Goal: Use online tool/utility: Use online tool/utility

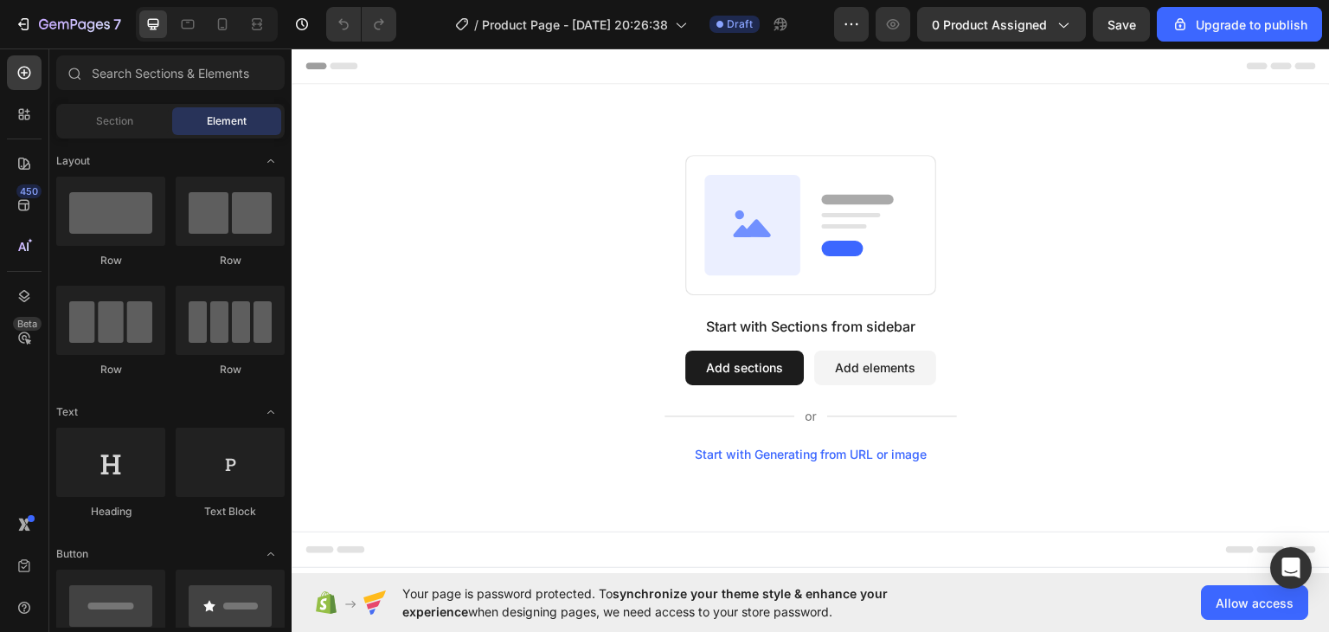
click at [851, 454] on div "Start with Generating from URL or image" at bounding box center [811, 454] width 233 height 14
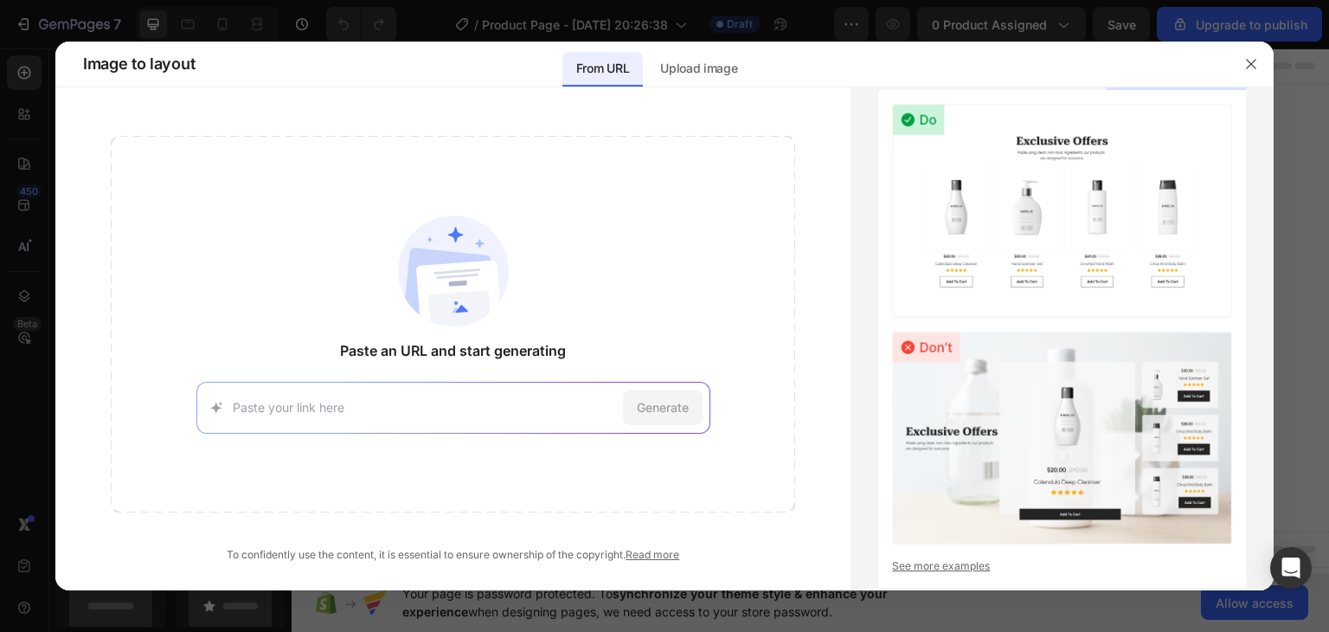
click at [547, 405] on input at bounding box center [424, 407] width 383 height 18
type input "https://bydeeaus.com/products/juliette-maxi-dress-in-rose?variant=4202917389934…"
click at [672, 410] on span "Generate" at bounding box center [663, 407] width 52 height 18
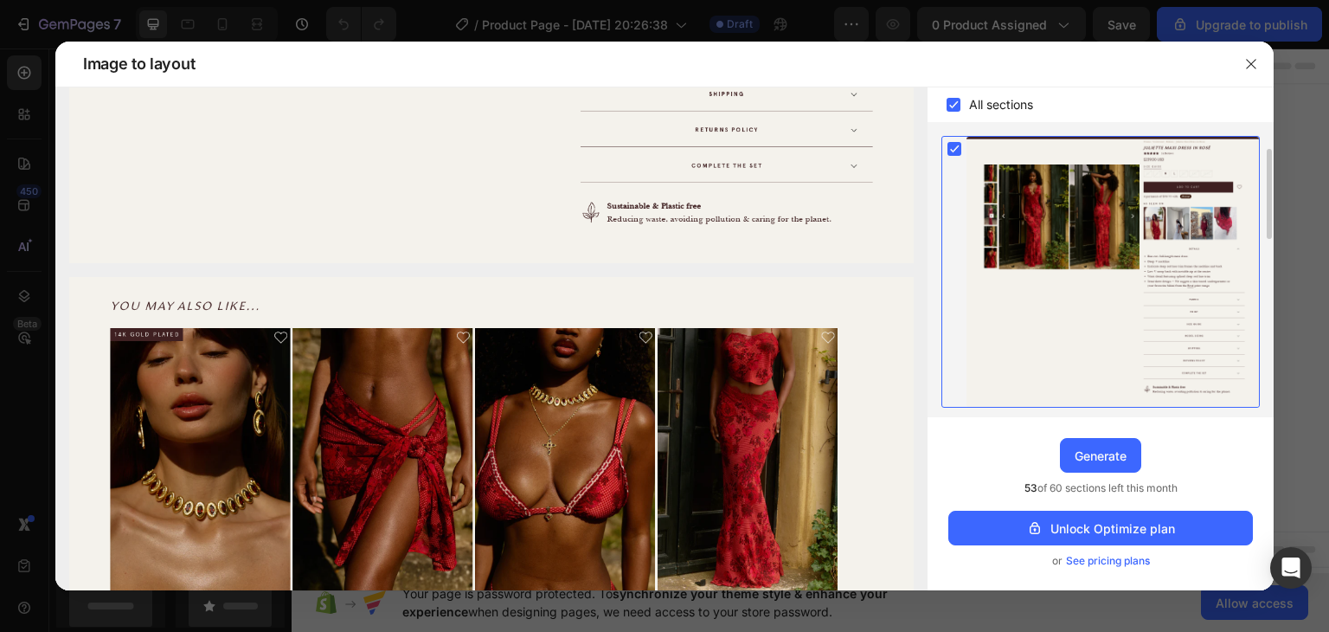
scroll to position [284, 0]
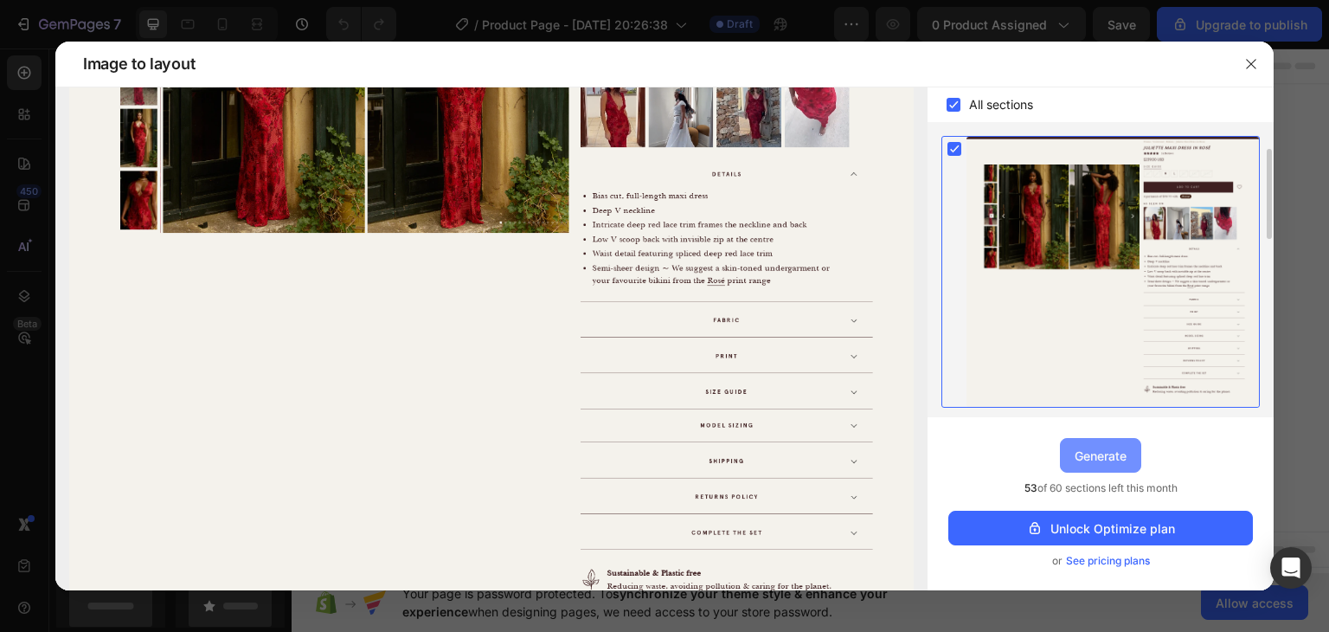
click at [1083, 452] on div "Generate" at bounding box center [1101, 456] width 52 height 18
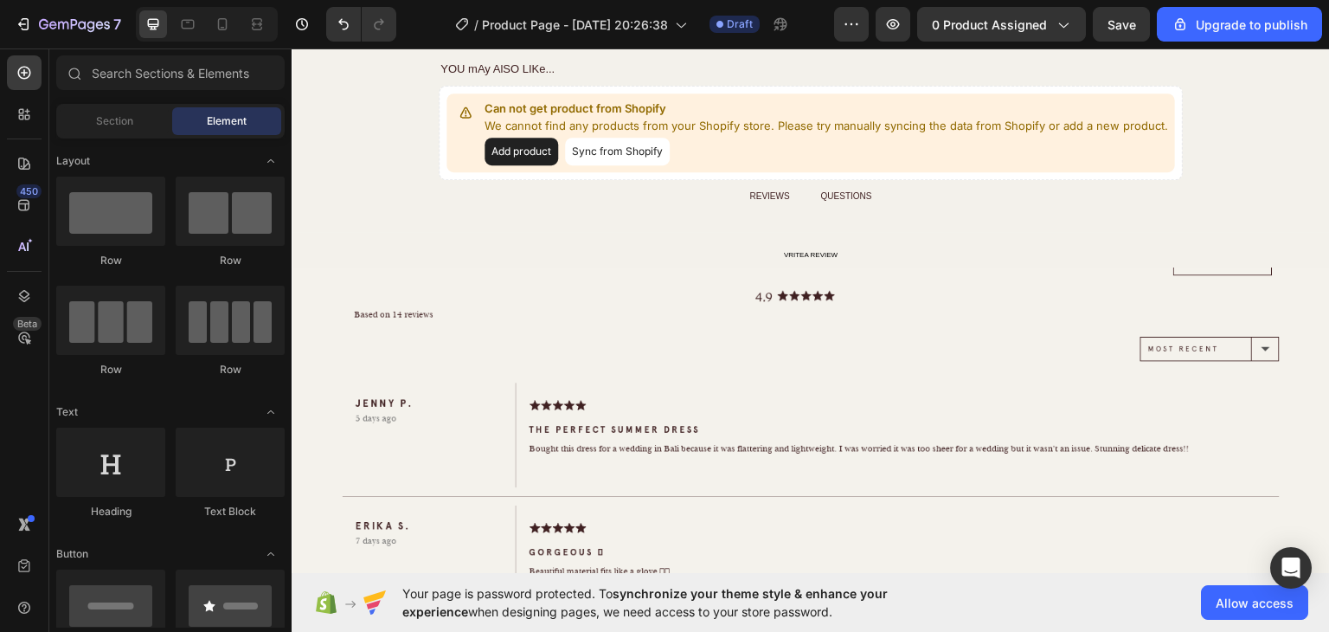
scroll to position [0, 0]
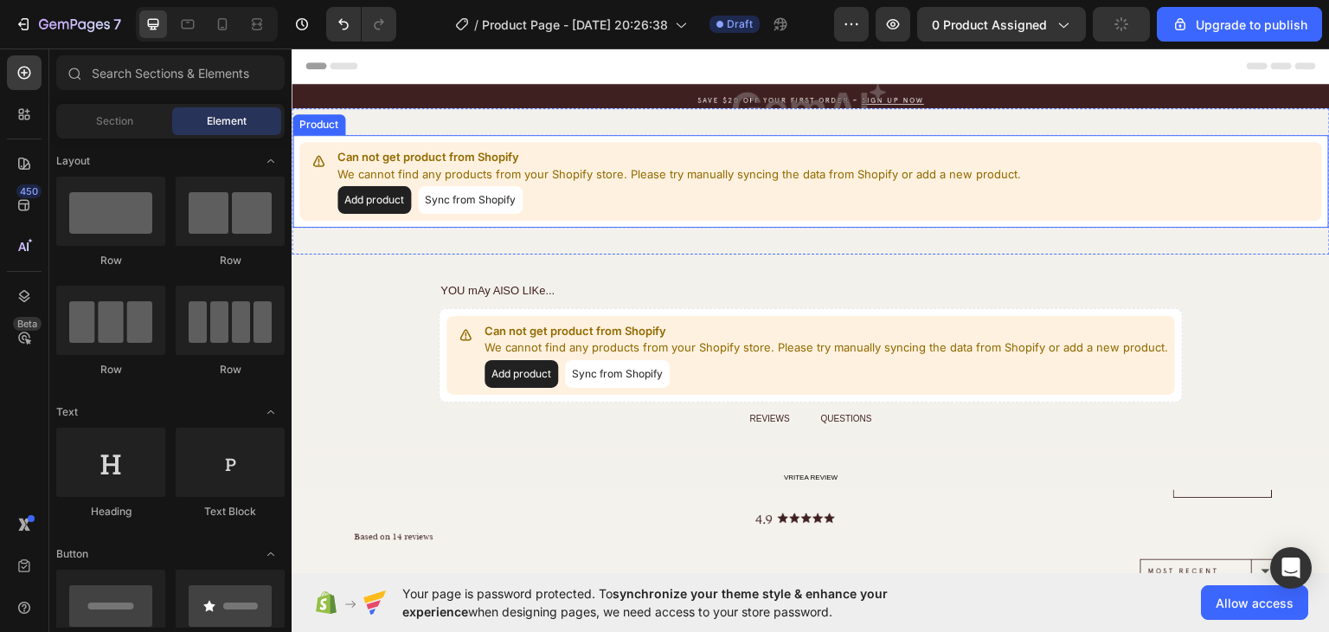
click at [392, 193] on button "Add product" at bounding box center [375, 199] width 74 height 28
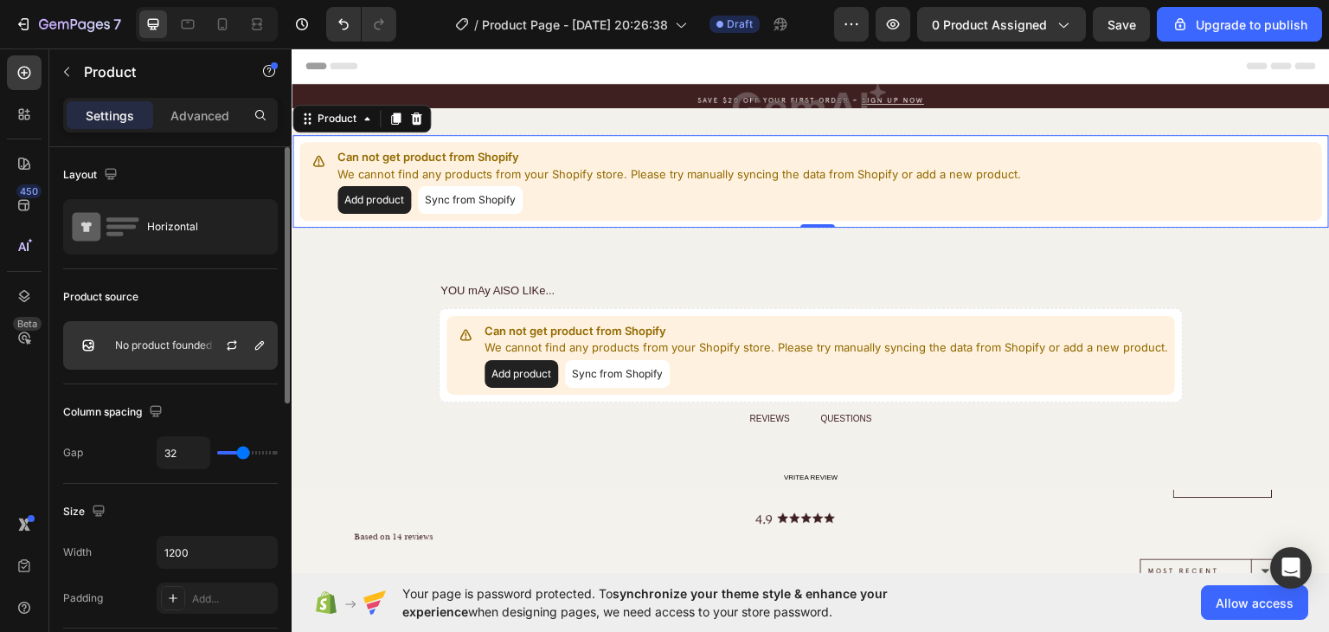
click at [172, 353] on div "No product founded" at bounding box center [170, 345] width 215 height 48
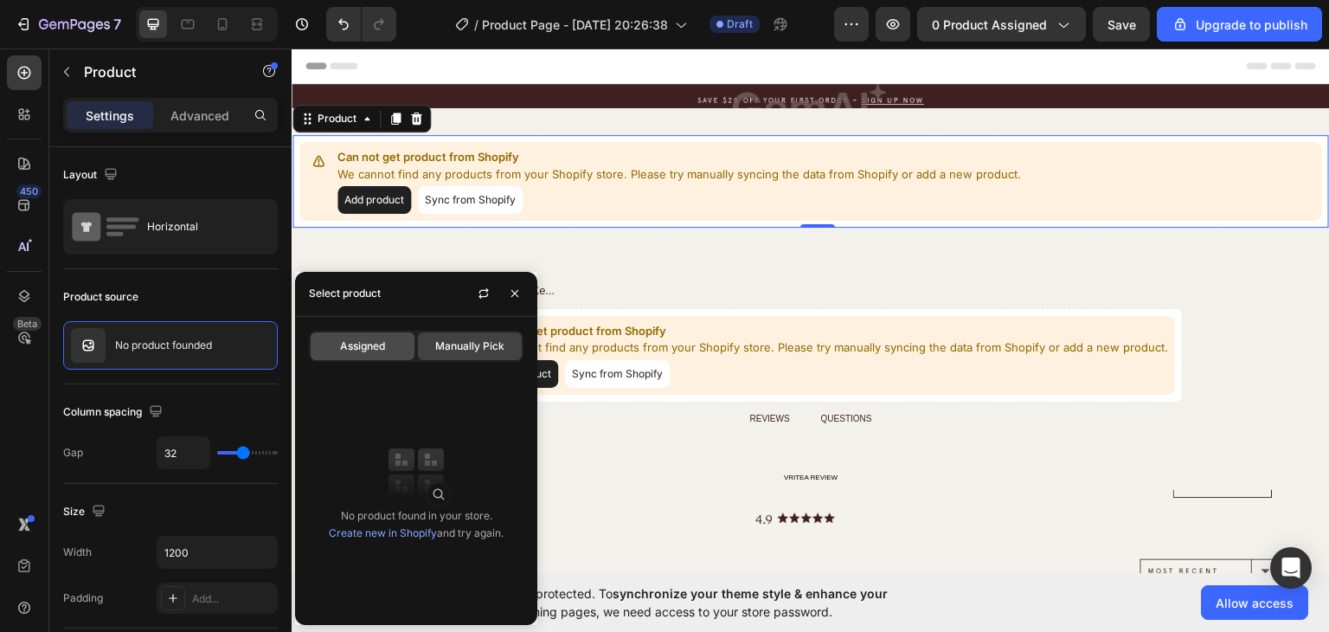
click at [366, 351] on span "Assigned" at bounding box center [362, 346] width 45 height 16
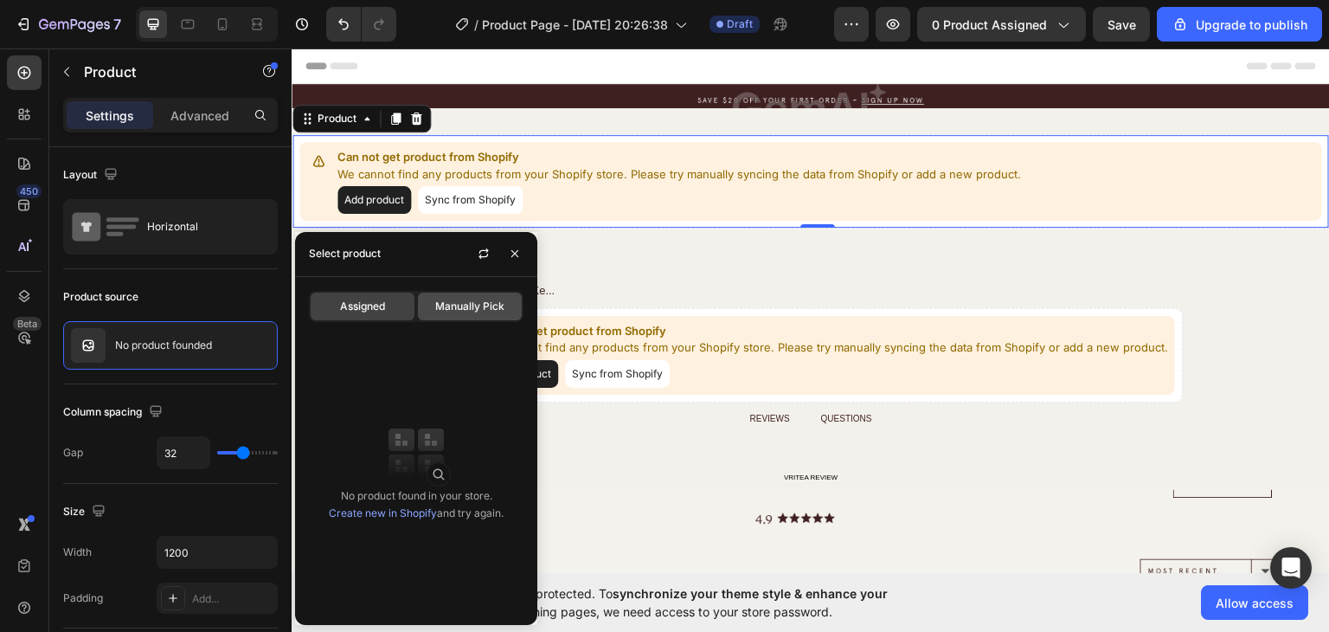
click at [497, 312] on span "Manually Pick" at bounding box center [469, 307] width 69 height 16
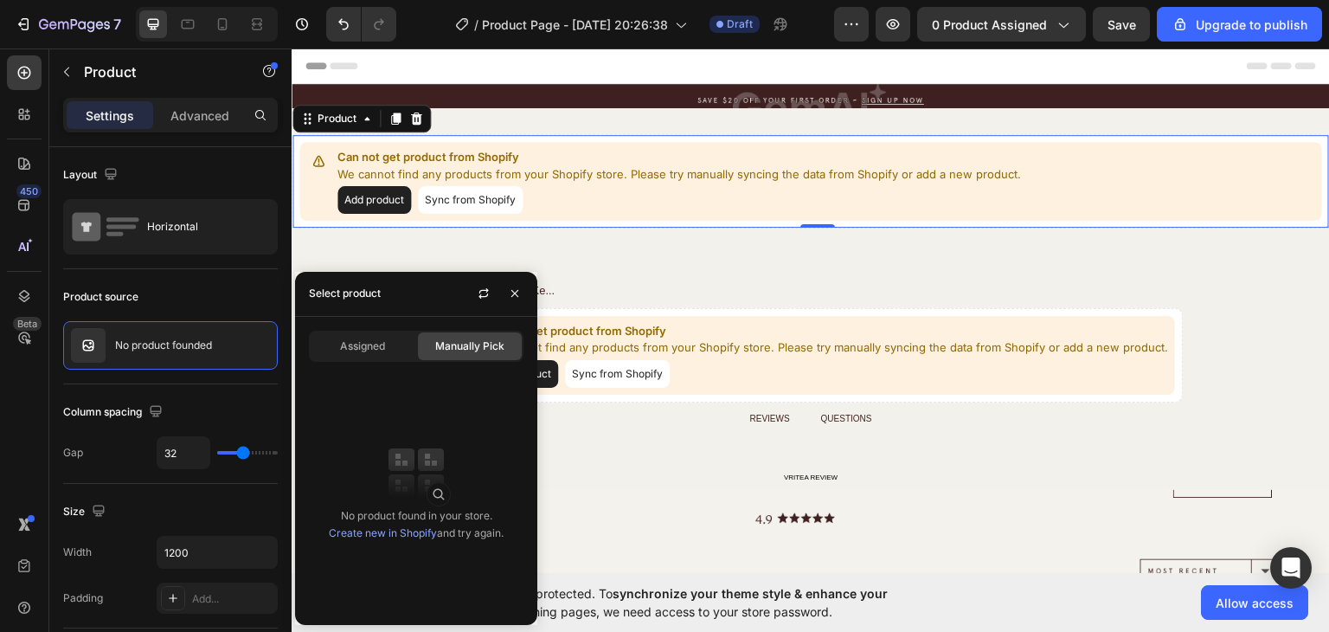
click at [457, 486] on div "No product found in your store. Create new in Shopify and try again." at bounding box center [416, 490] width 242 height 242
click at [486, 301] on button "button" at bounding box center [484, 294] width 28 height 28
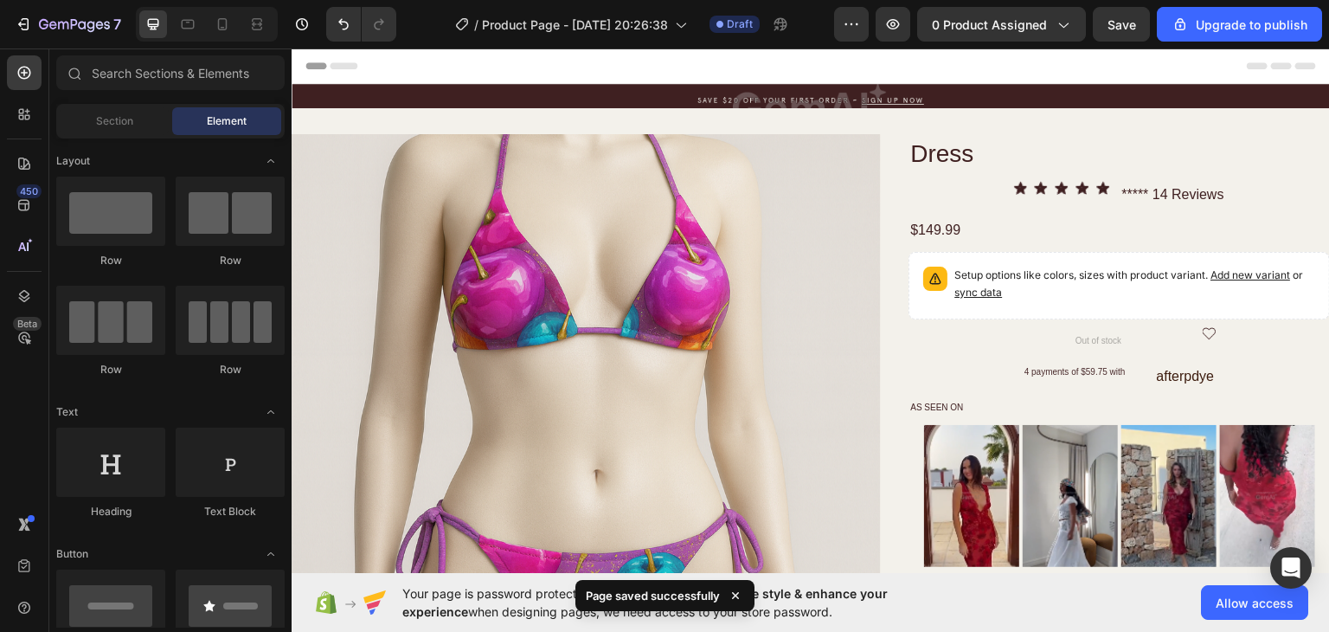
click at [1000, 64] on div "Header" at bounding box center [811, 65] width 1011 height 35
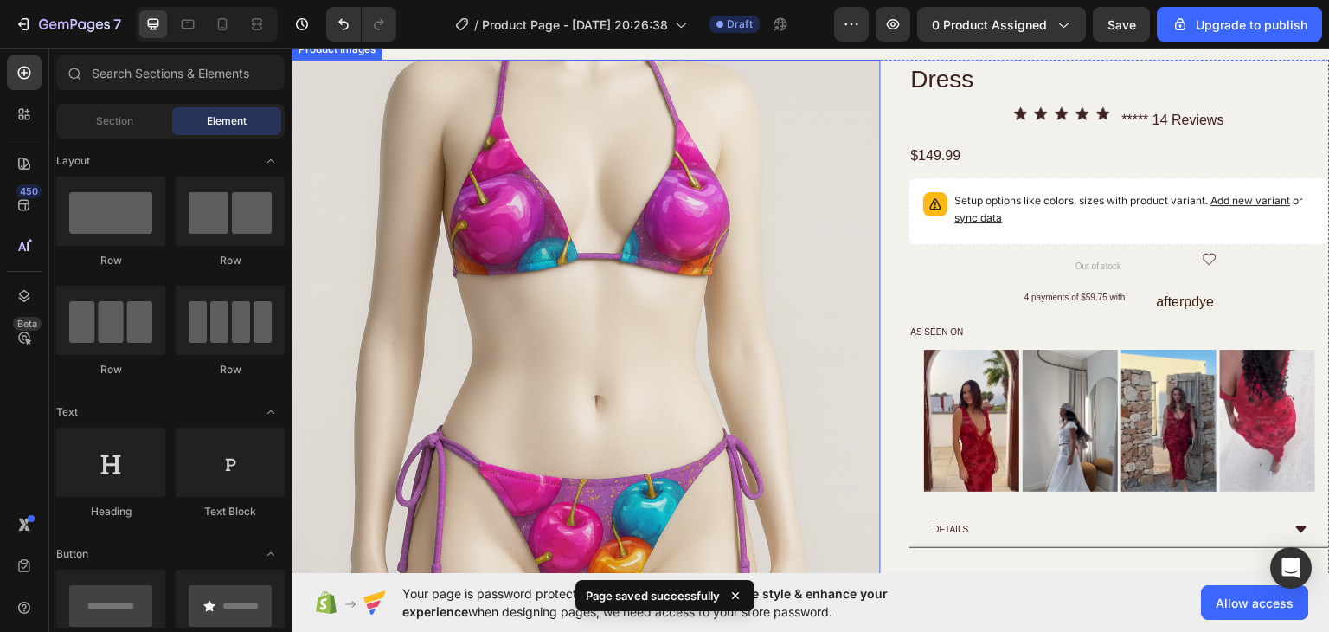
scroll to position [76, 0]
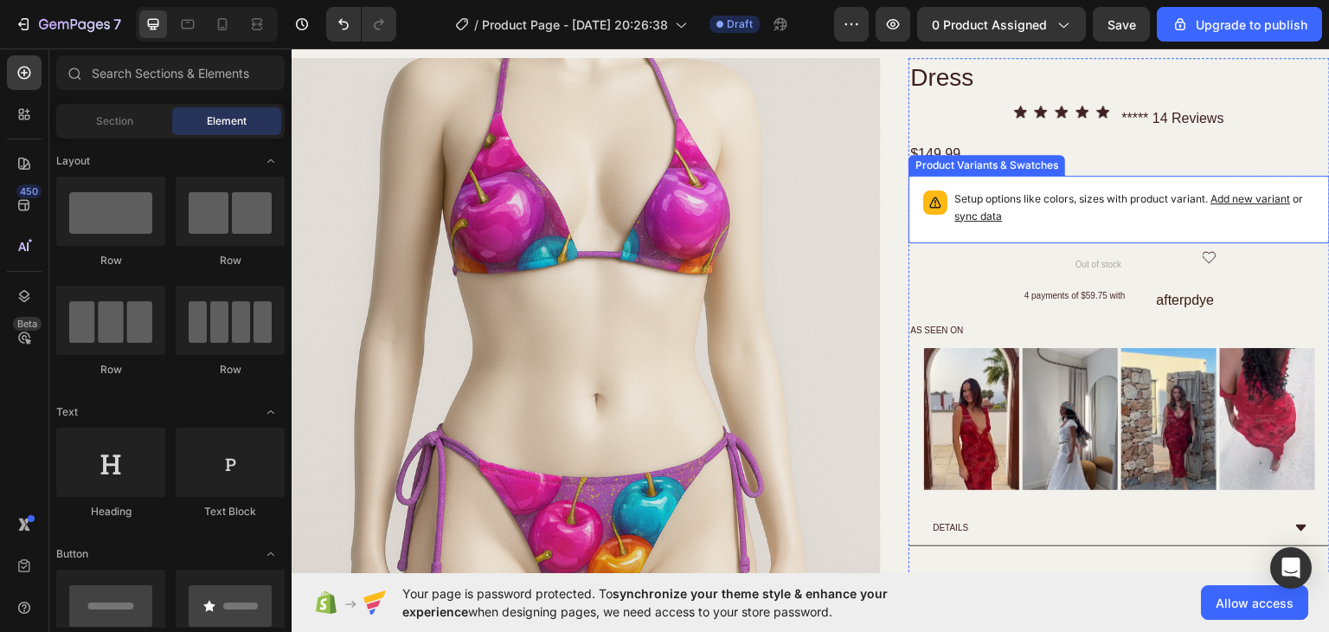
click at [1218, 194] on span "Add new variant" at bounding box center [1251, 197] width 80 height 13
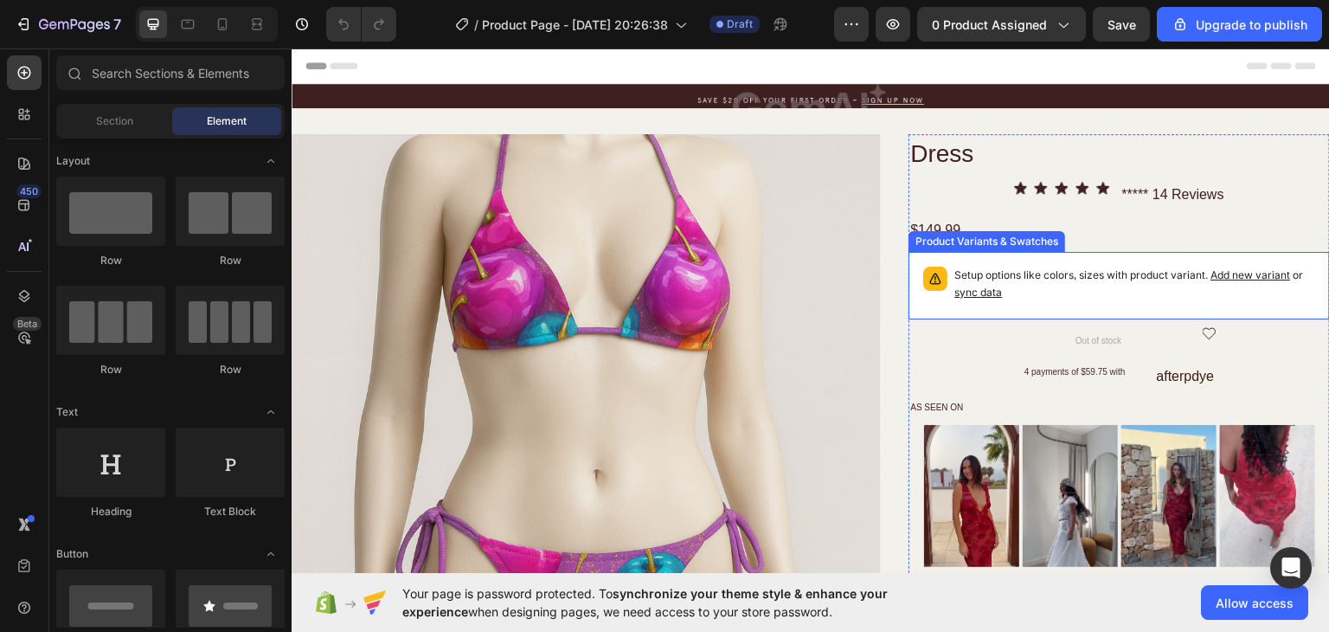
click at [982, 289] on span "sync data" at bounding box center [979, 291] width 48 height 13
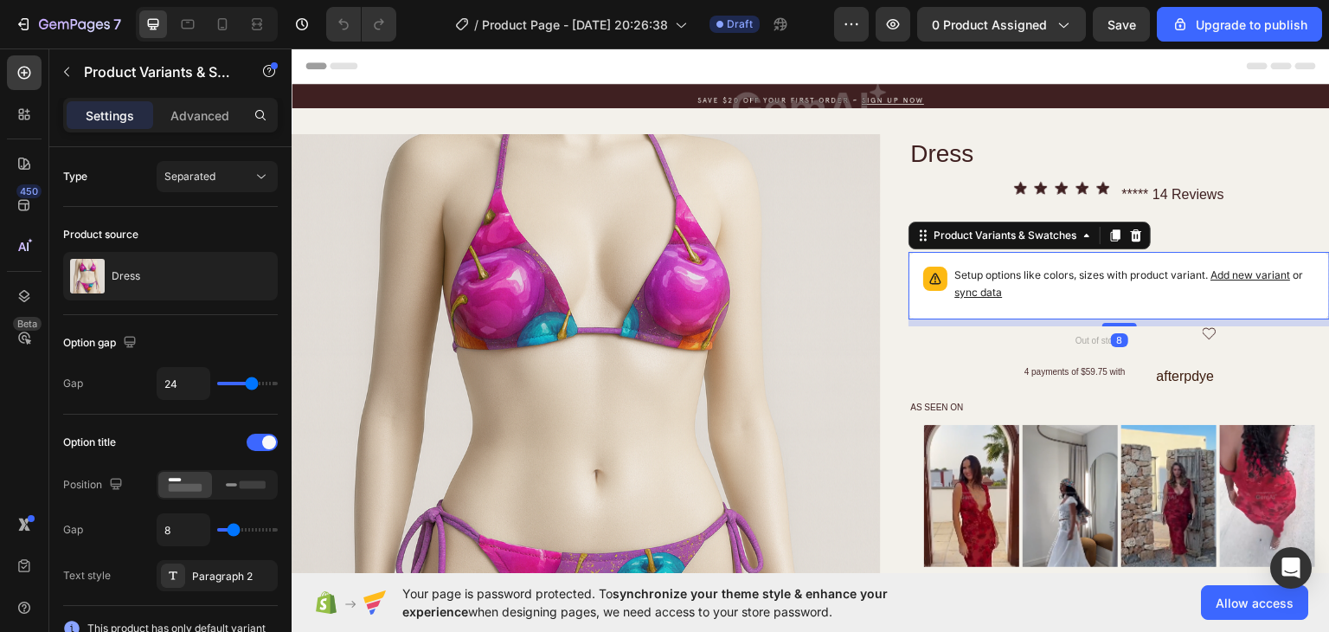
click at [982, 289] on span "sync data" at bounding box center [979, 291] width 48 height 13
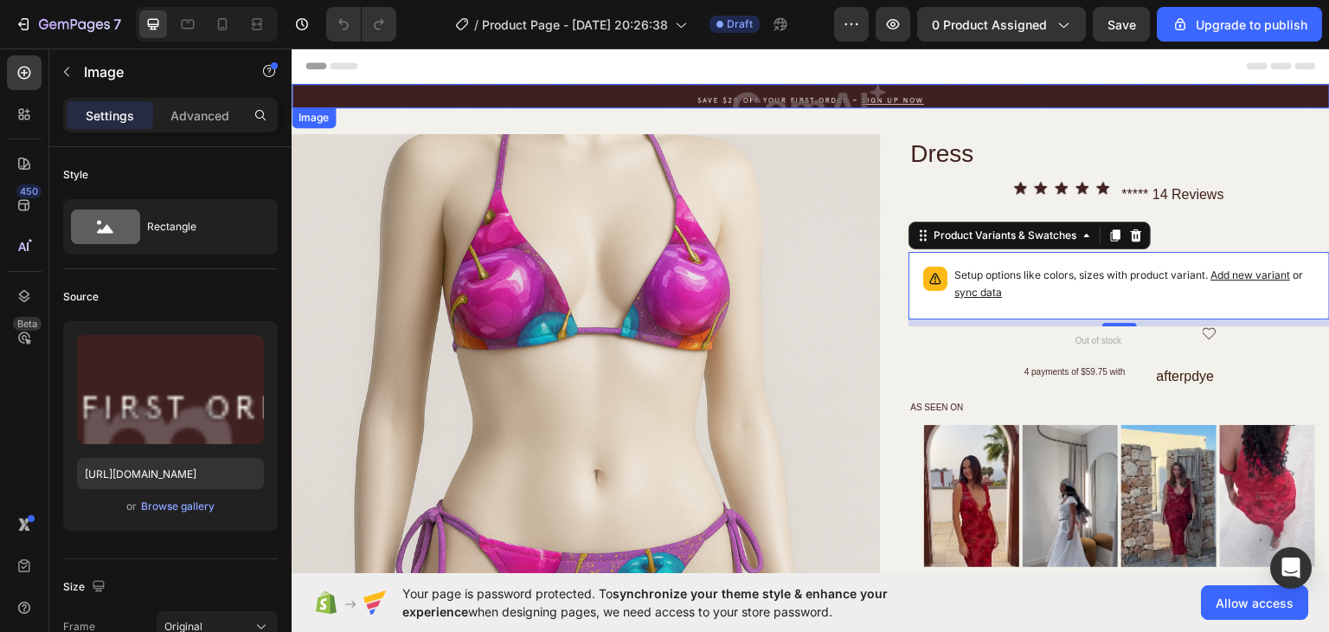
click at [961, 97] on img at bounding box center [811, 95] width 1039 height 24
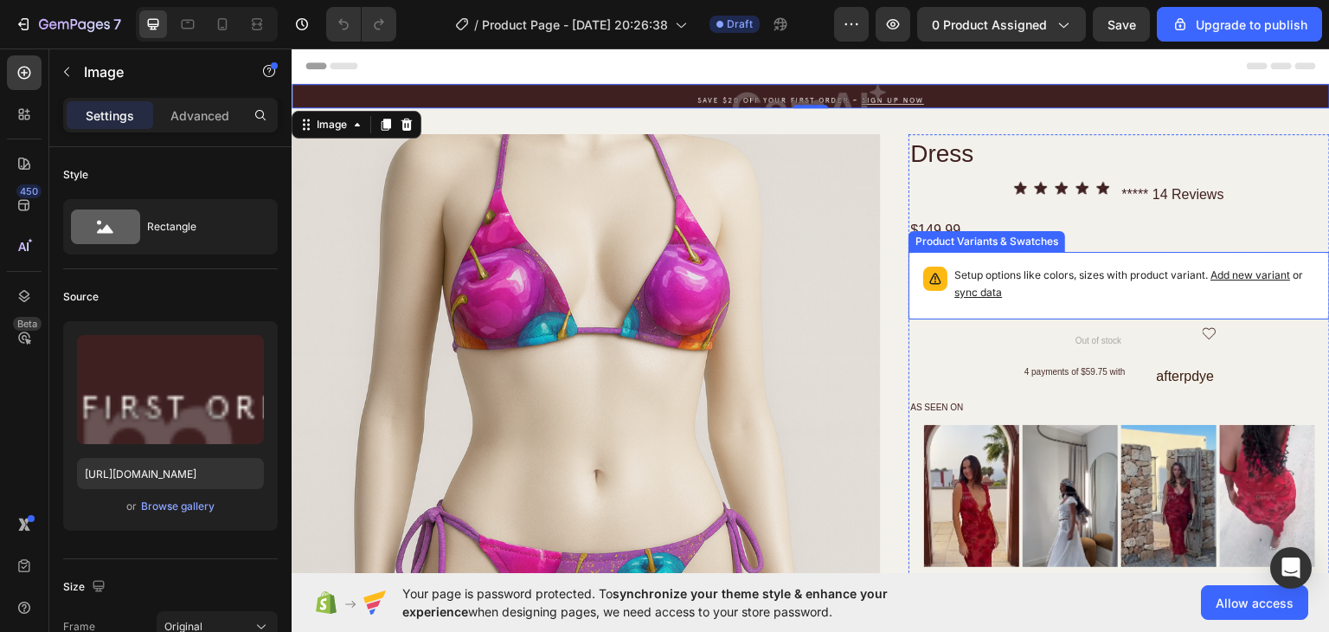
click at [968, 294] on span "sync data" at bounding box center [979, 291] width 48 height 13
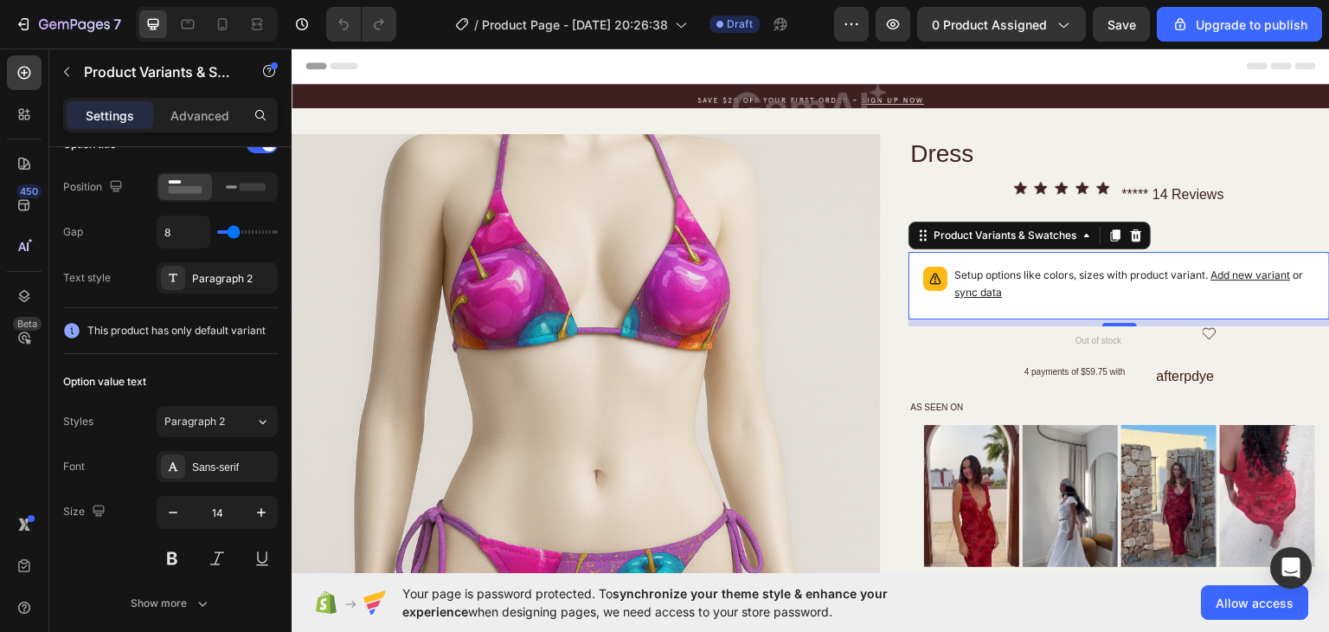
scroll to position [3, 0]
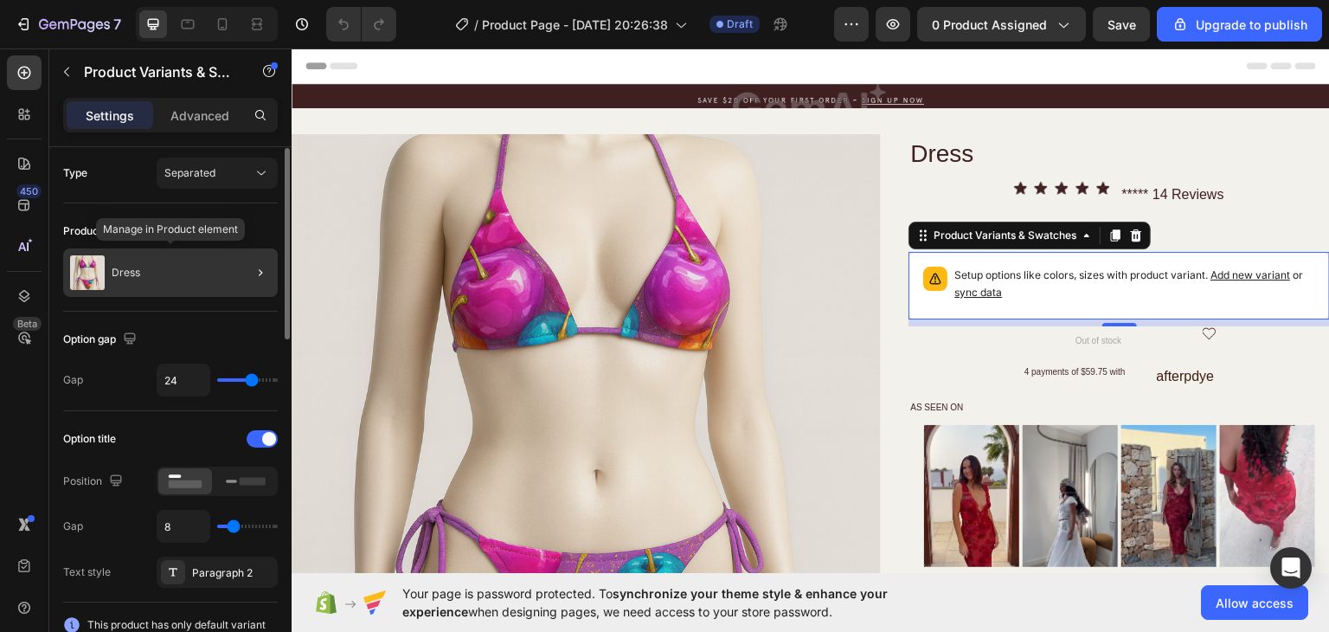
click at [183, 278] on div "Dress" at bounding box center [170, 272] width 215 height 48
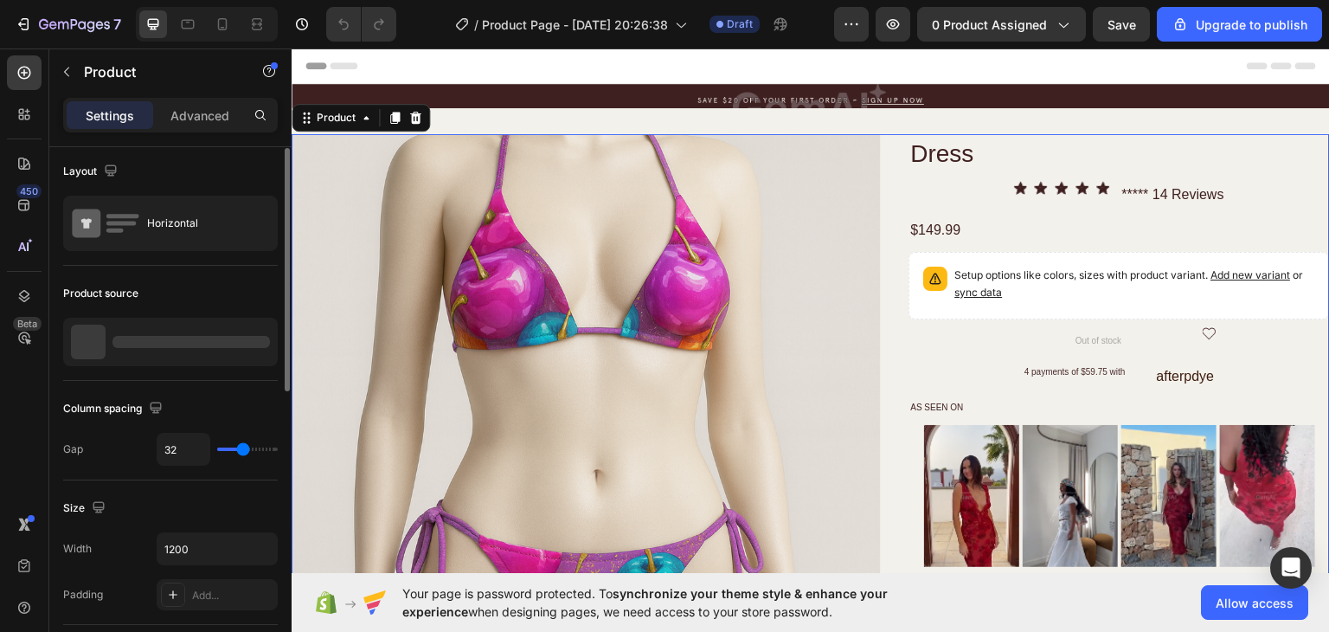
scroll to position [0, 0]
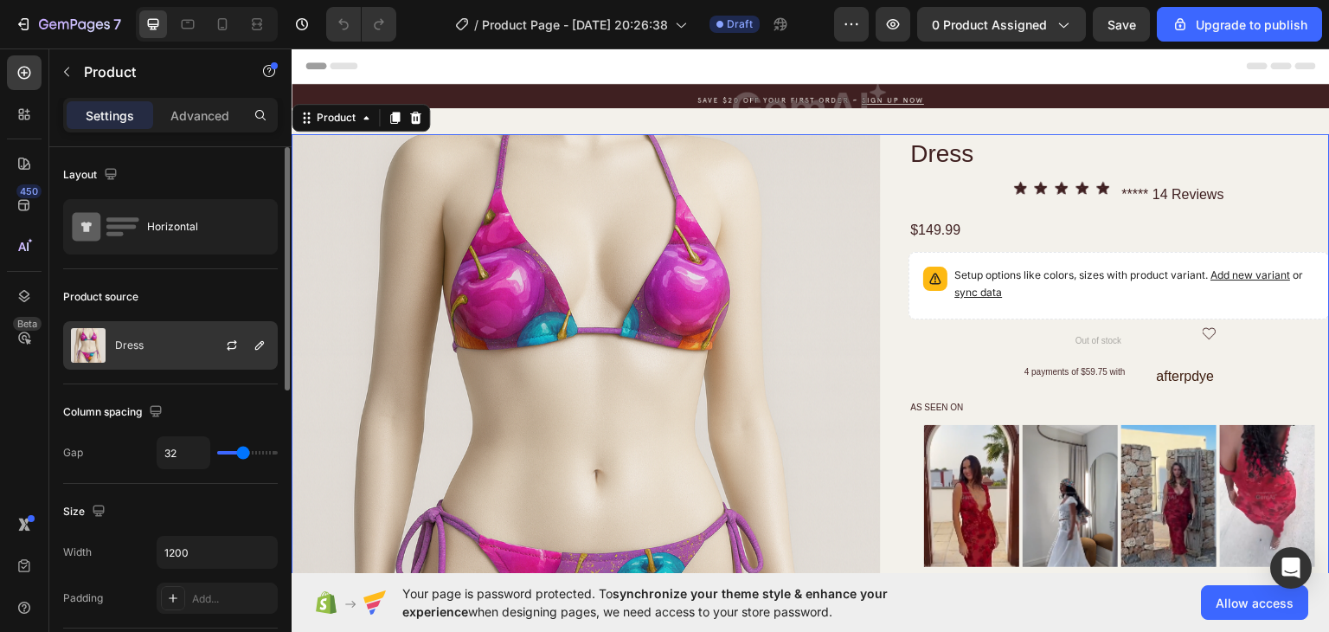
click at [179, 337] on div "Dress" at bounding box center [170, 345] width 215 height 48
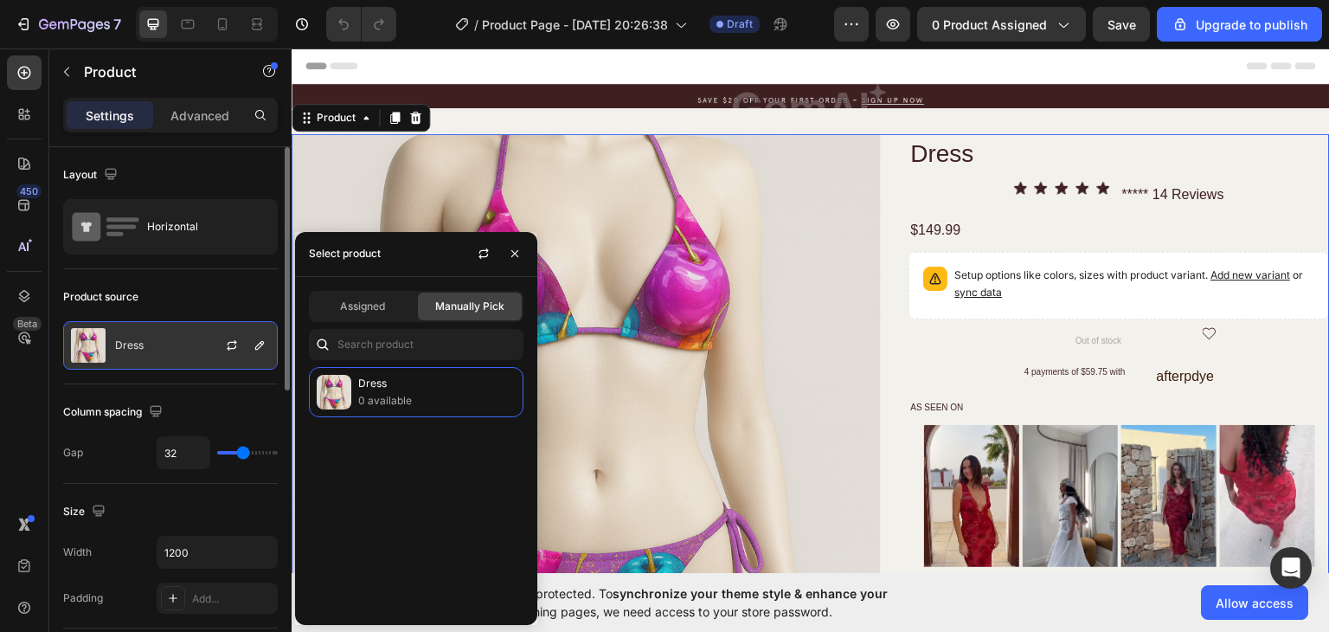
click at [217, 346] on div at bounding box center [239, 345] width 76 height 47
click at [230, 346] on icon "button" at bounding box center [232, 345] width 14 height 14
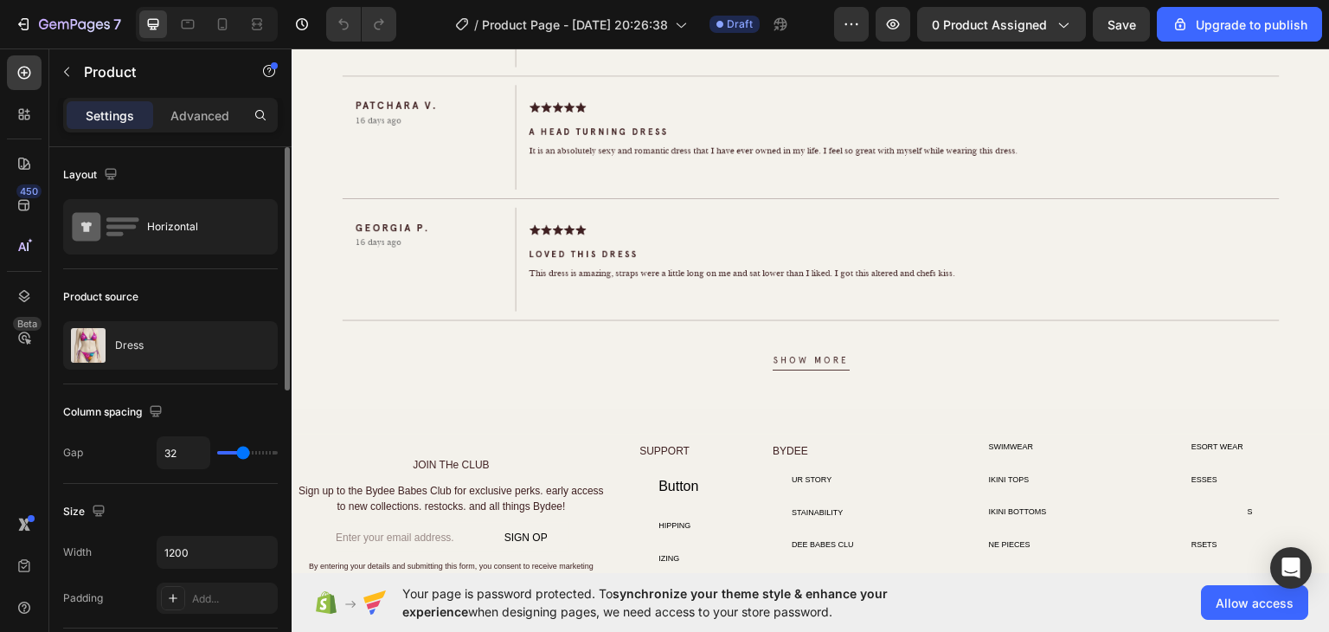
scroll to position [2024, 0]
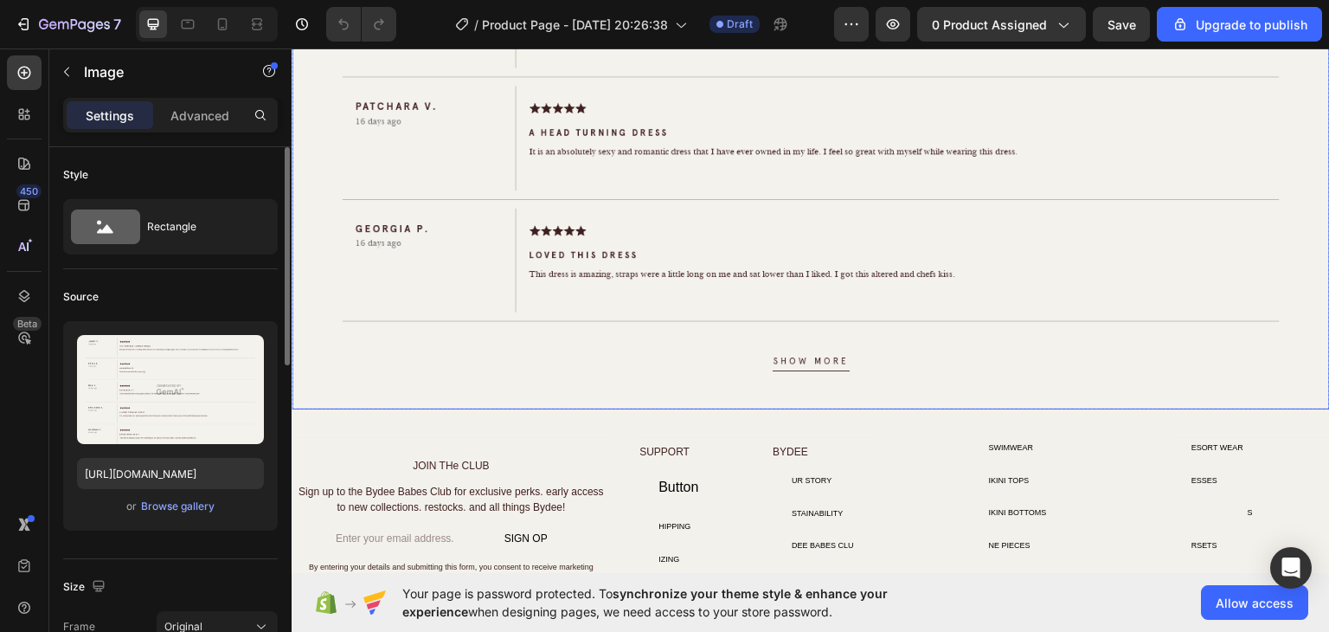
click at [798, 353] on img at bounding box center [811, 6] width 1039 height 807
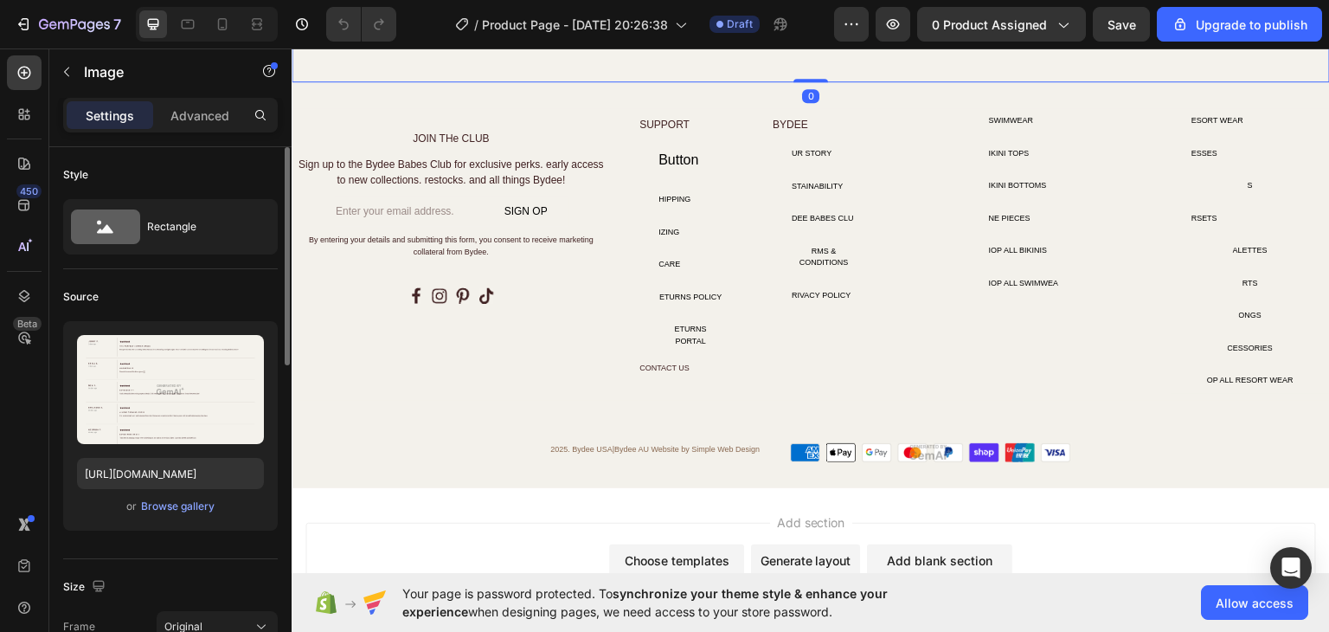
scroll to position [2353, 0]
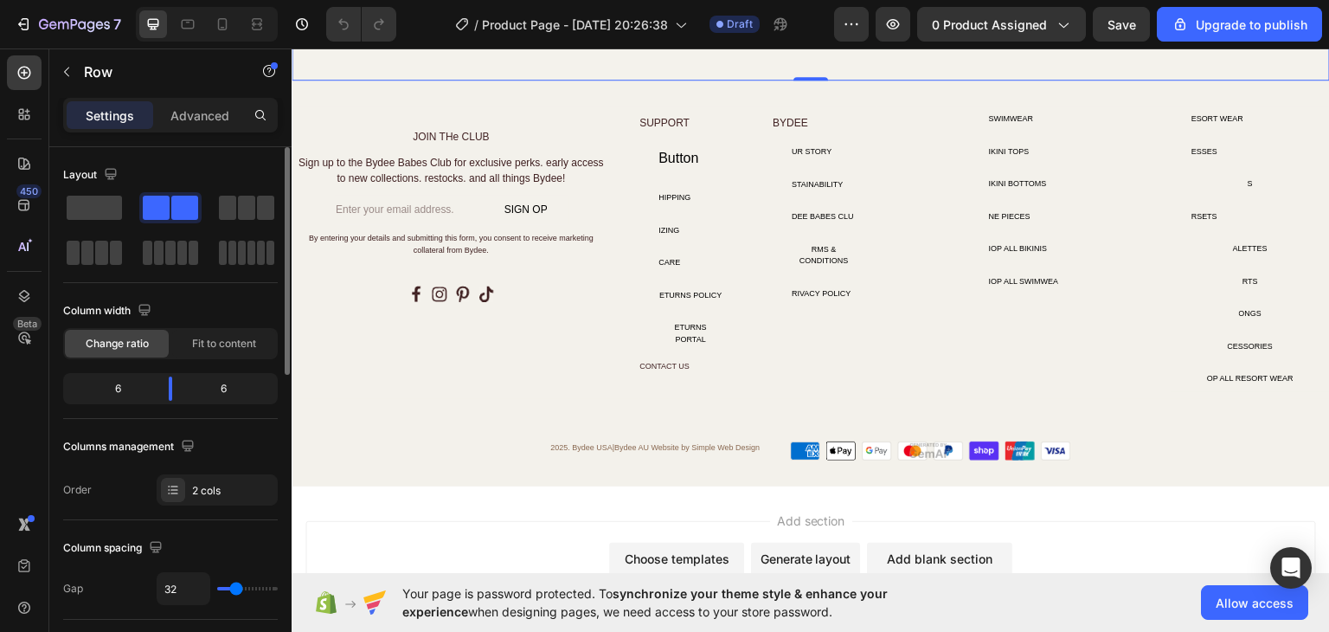
click at [798, 353] on div "BYDEE Text Block UR STORY Button STAINABILITY Button DEE BABES CLU Button RMS &…" at bounding box center [824, 243] width 106 height 261
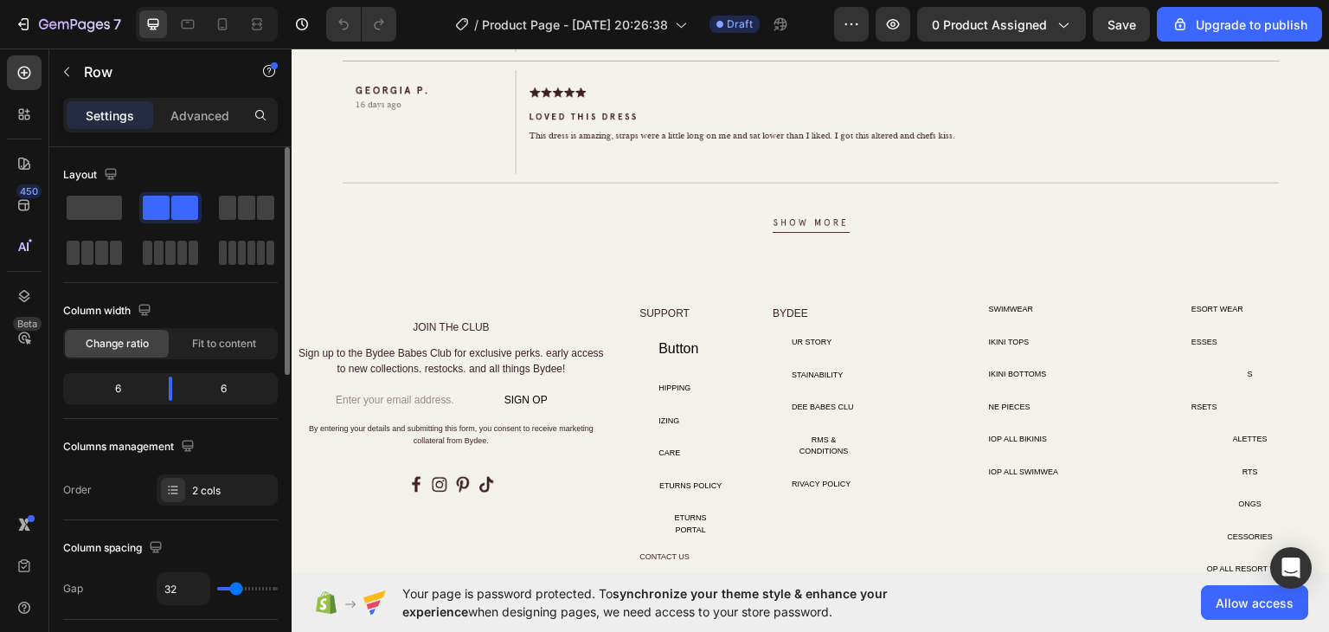
scroll to position [2163, 0]
click at [52, 14] on div "7" at bounding box center [80, 24] width 82 height 21
